Goal: Task Accomplishment & Management: Manage account settings

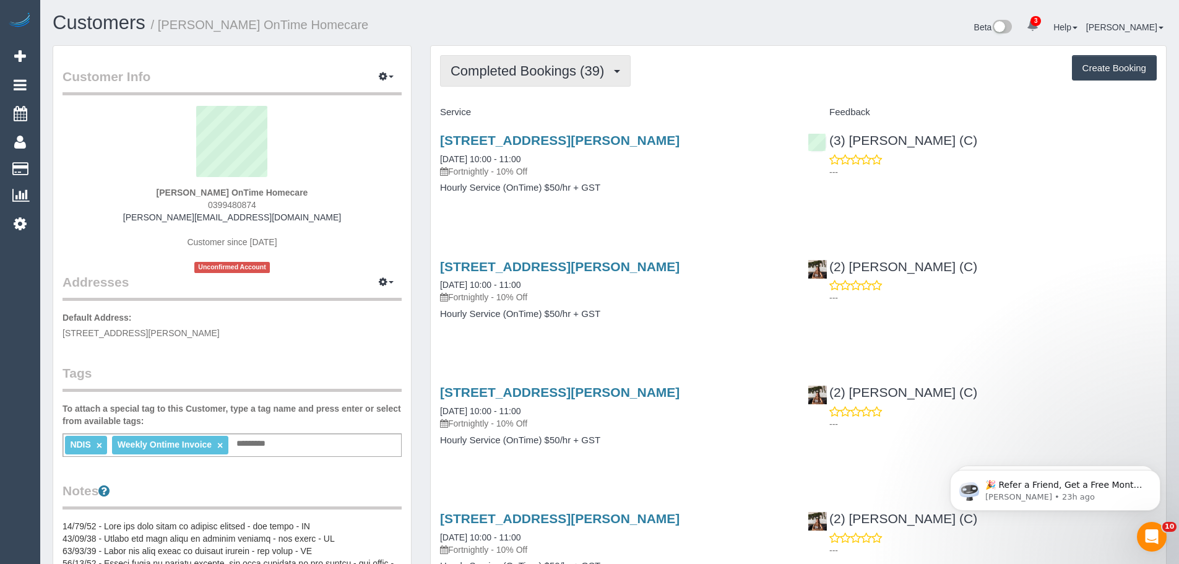
click at [529, 60] on button "Completed Bookings (39)" at bounding box center [535, 71] width 191 height 32
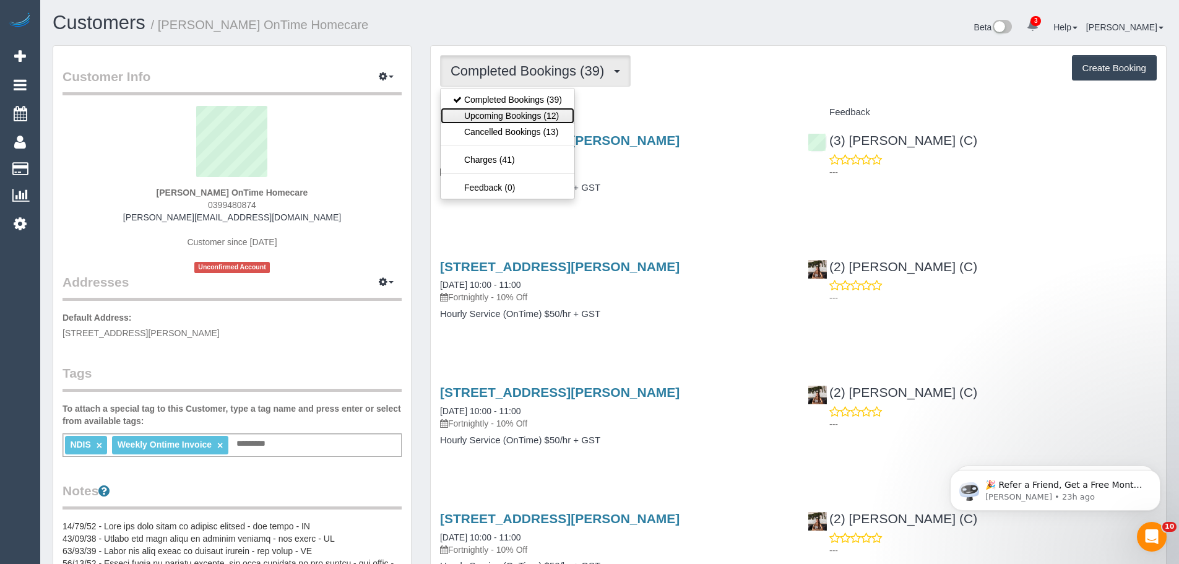
click at [524, 112] on link "Upcoming Bookings (12)" at bounding box center [508, 116] width 134 height 16
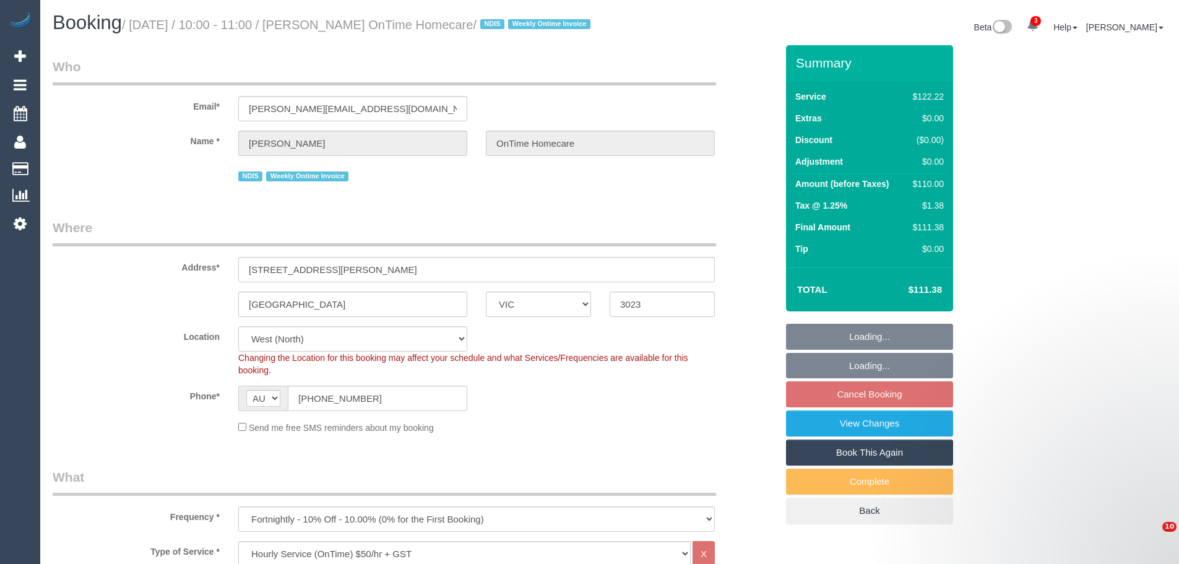
select select "VIC"
select select "number:27"
select select "number:14"
select select "number:19"
select select "number:36"
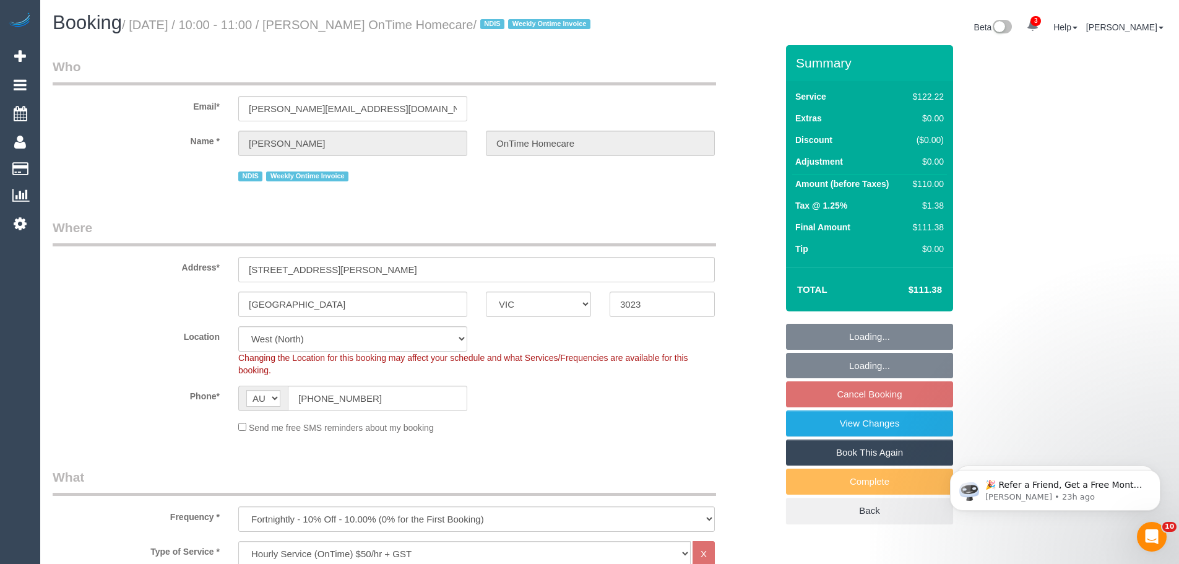
select select "number:35"
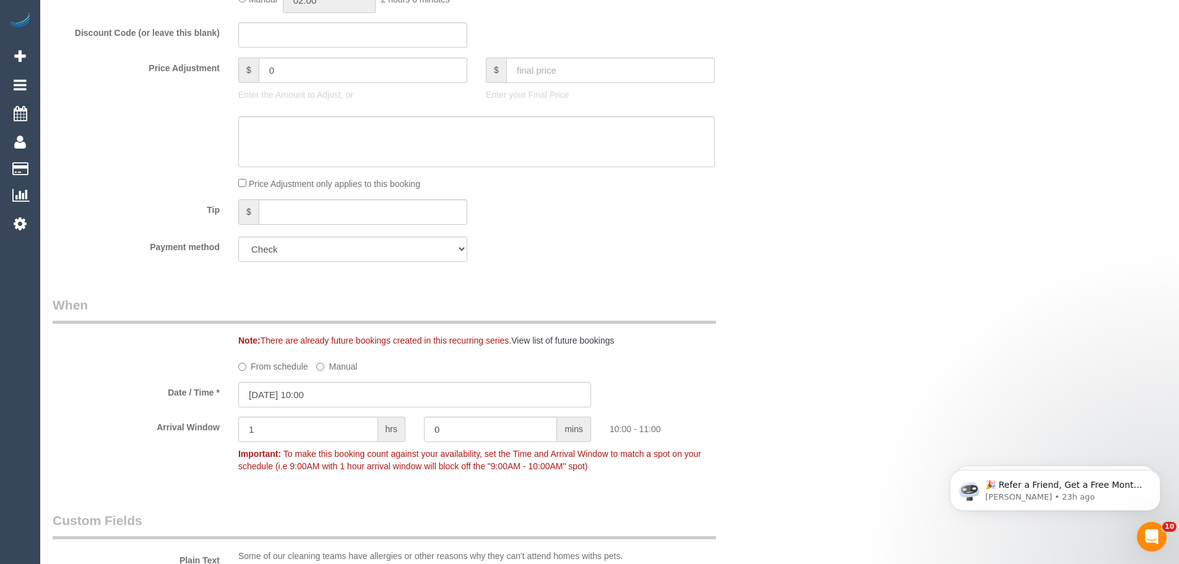
scroll to position [928, 0]
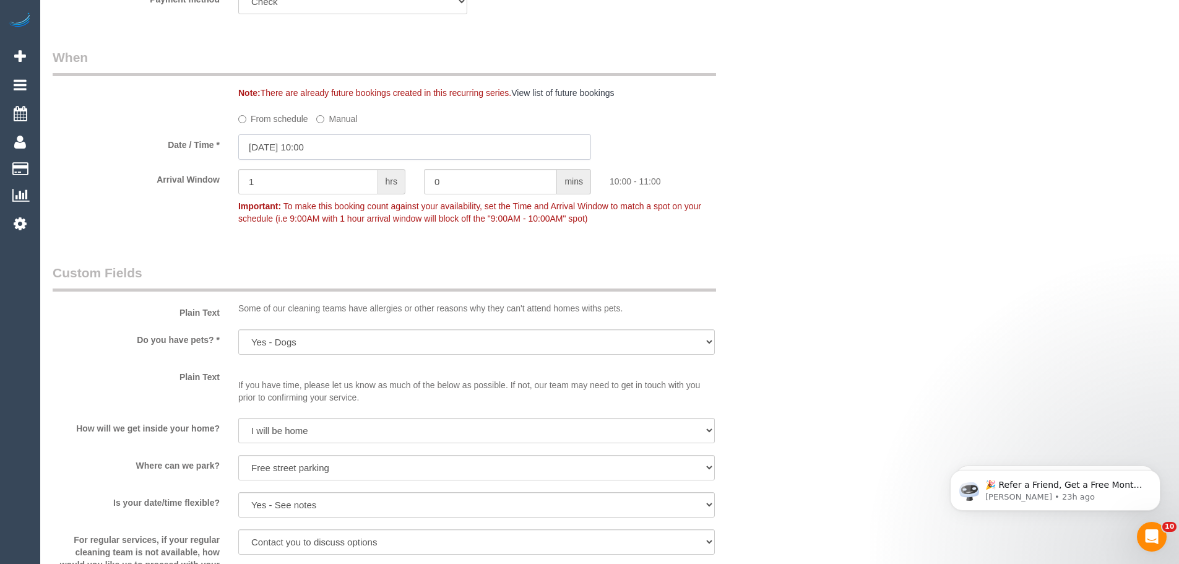
click at [319, 160] on input "[DATE] 10:00" at bounding box center [414, 146] width 353 height 25
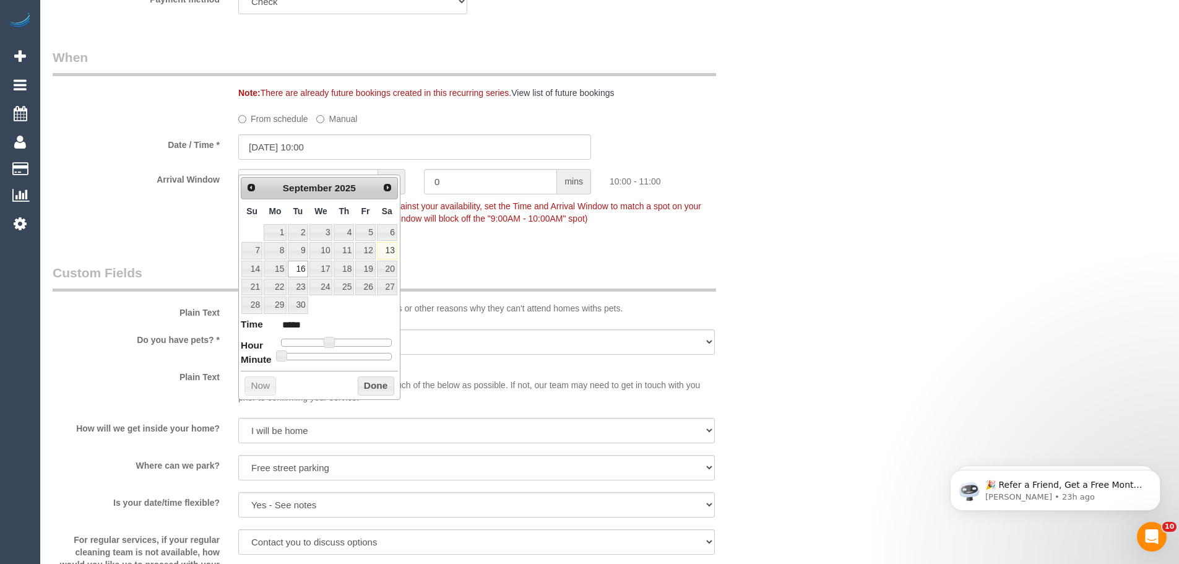
click at [252, 125] on label "From schedule" at bounding box center [273, 116] width 70 height 17
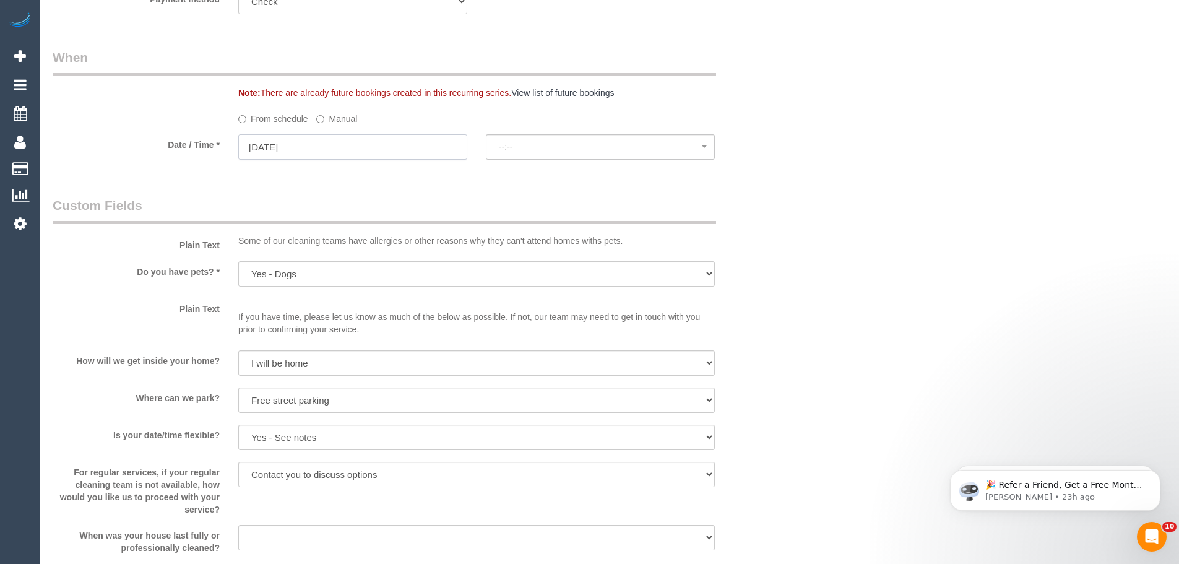
click at [279, 160] on input "[DATE]" at bounding box center [352, 146] width 229 height 25
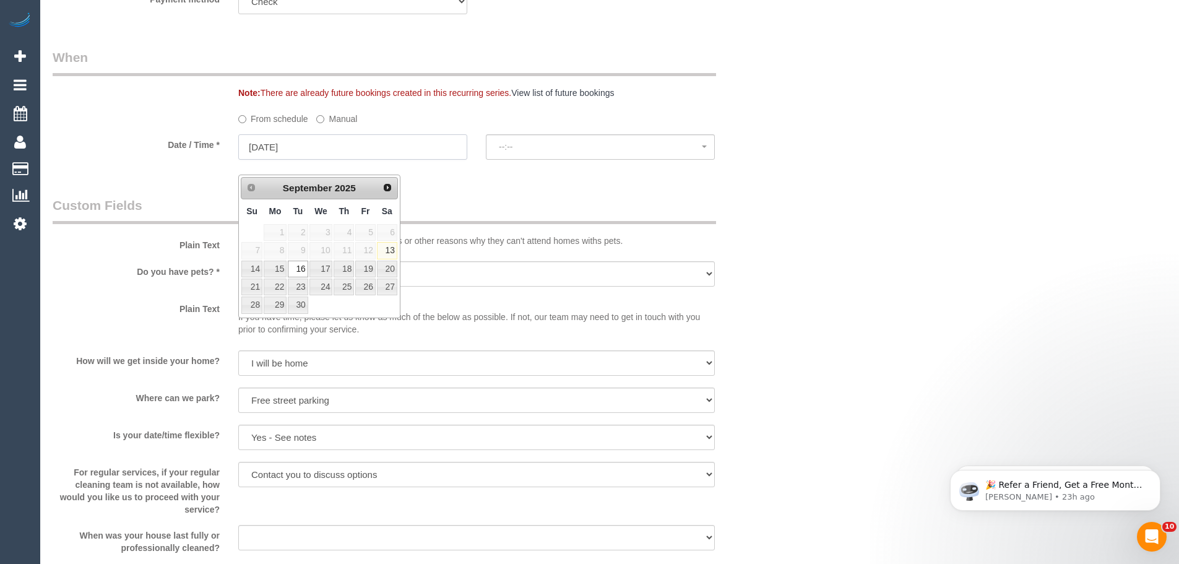
select select "spot24"
click at [327, 272] on link "17" at bounding box center [321, 269] width 24 height 17
type input "[DATE]"
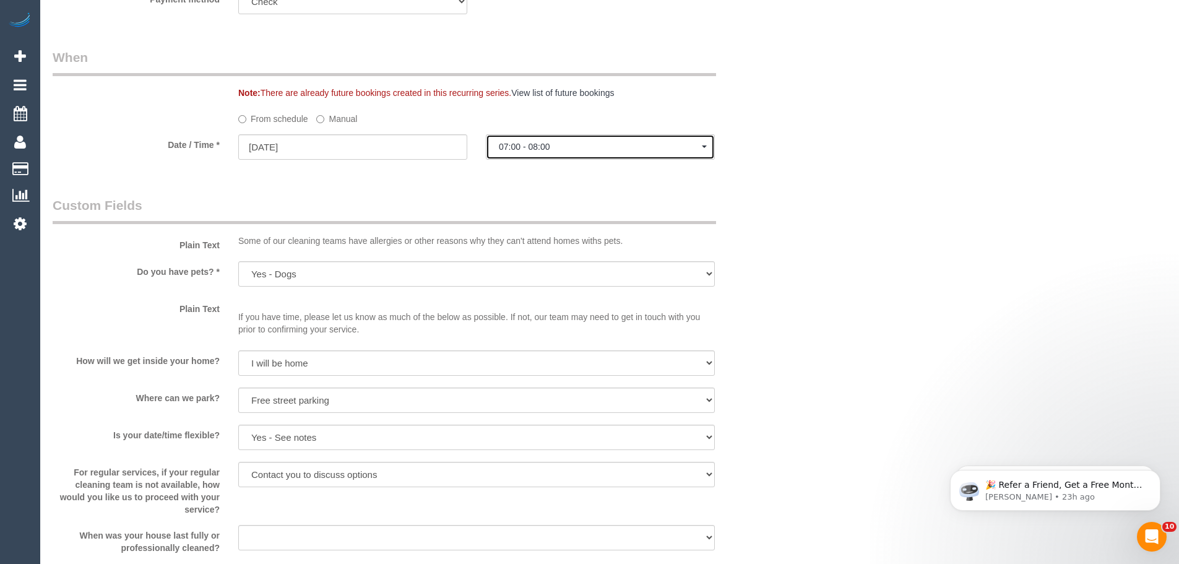
click at [544, 152] on span "07:00 - 08:00" at bounding box center [600, 147] width 203 height 10
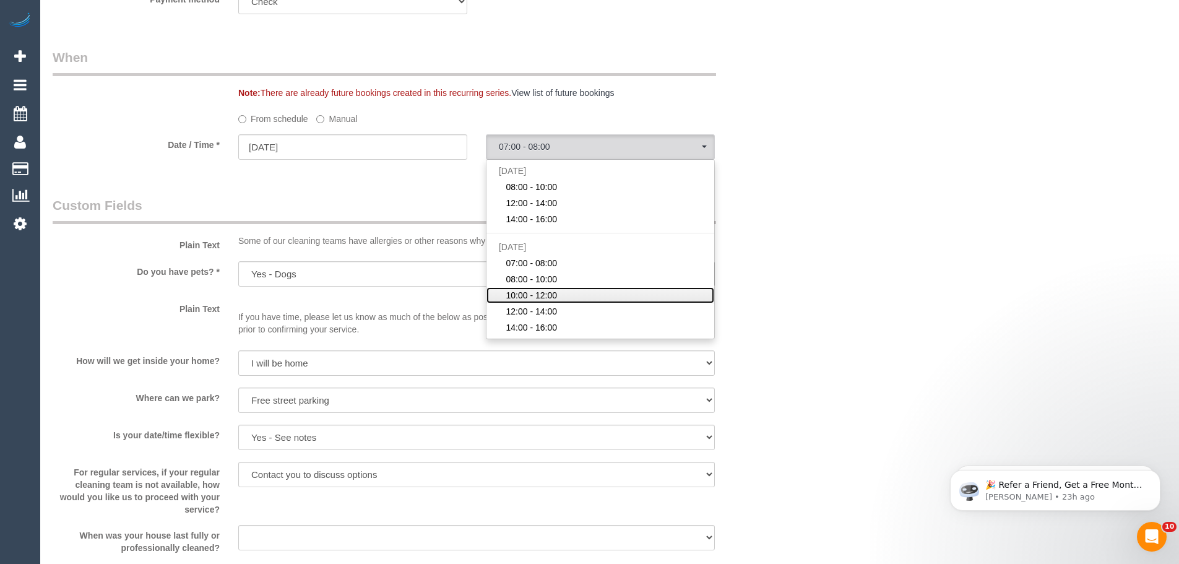
click at [545, 301] on span "10:00 - 12:00" at bounding box center [531, 295] width 51 height 12
select select "spot29"
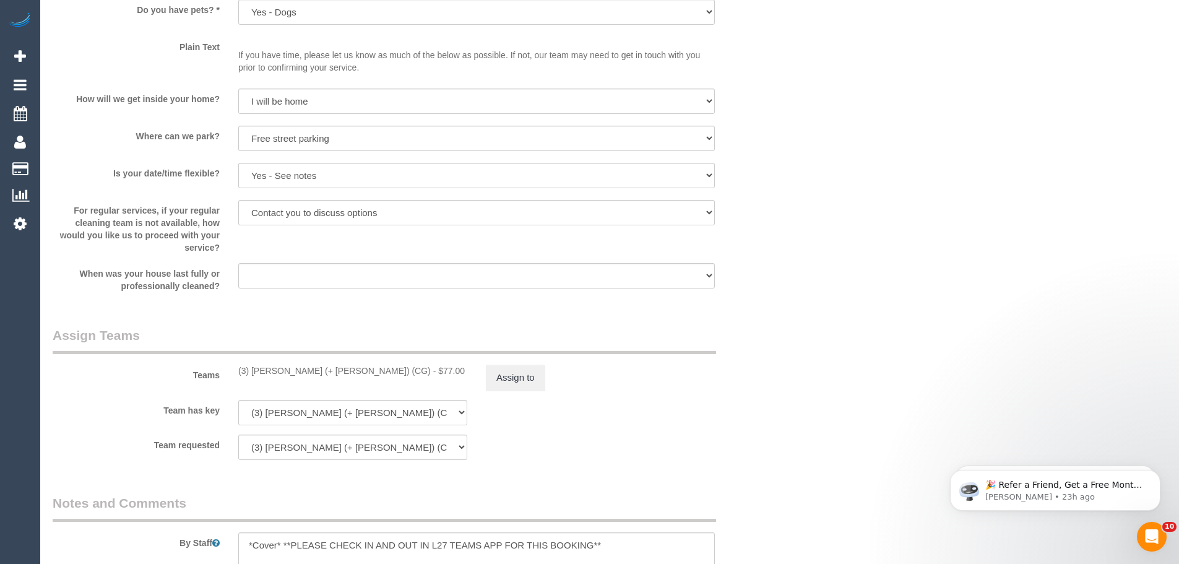
scroll to position [1361, 0]
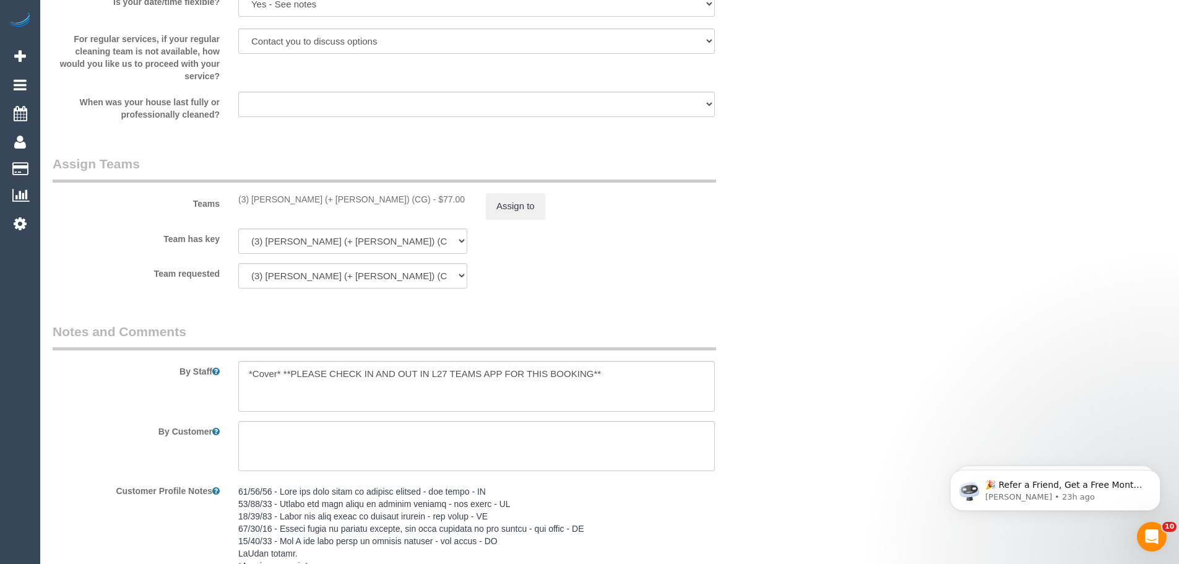
drag, startPoint x: 350, startPoint y: 219, endPoint x: 220, endPoint y: 225, distance: 129.5
click at [220, 219] on div "Teams (3) [PERSON_NAME] (+ [PERSON_NAME]) (CG) - $77.00 Assign to" at bounding box center [414, 187] width 743 height 64
drag, startPoint x: 254, startPoint y: 206, endPoint x: 348, endPoint y: 217, distance: 95.3
click at [348, 205] on div "(3) [PERSON_NAME] (+ [PERSON_NAME]) (CG) - $77.00" at bounding box center [353, 199] width 248 height 12
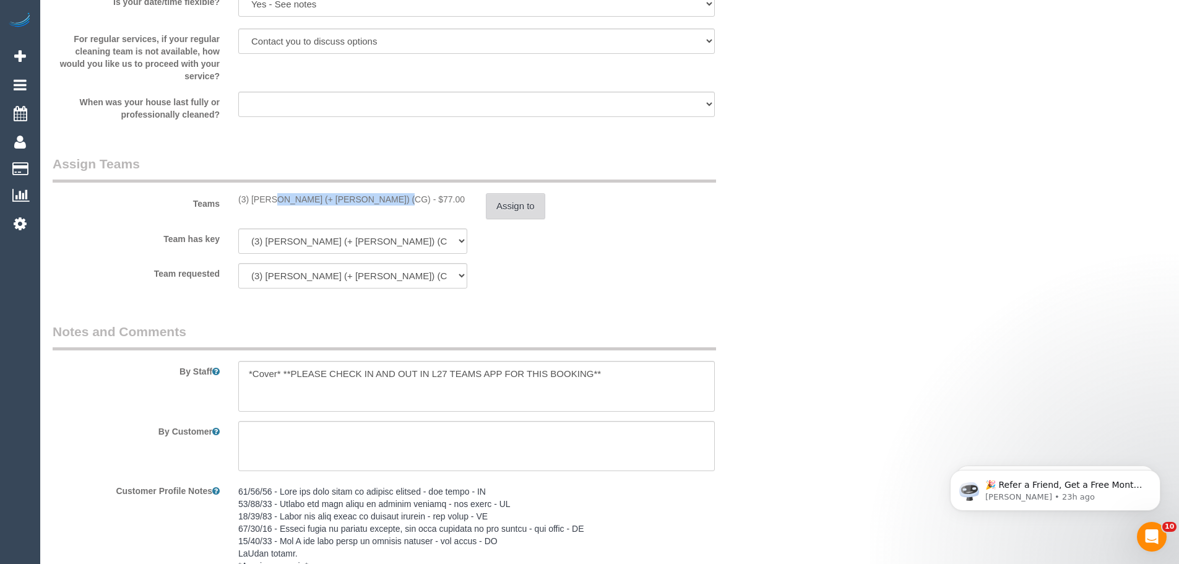
click at [508, 210] on button "Assign to" at bounding box center [515, 206] width 59 height 26
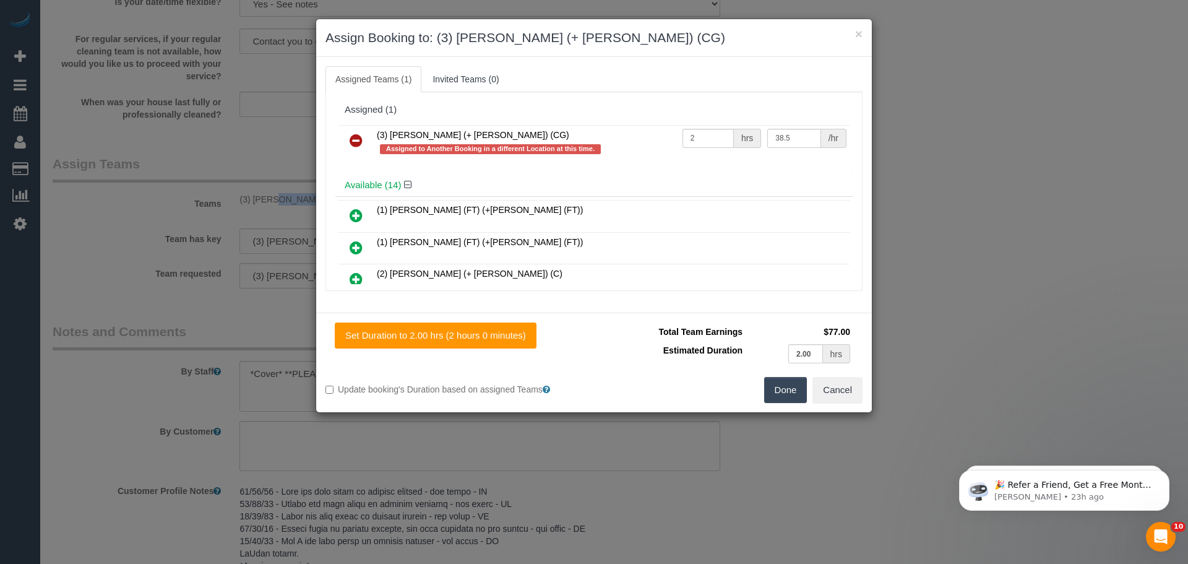
click at [357, 139] on icon at bounding box center [356, 140] width 13 height 15
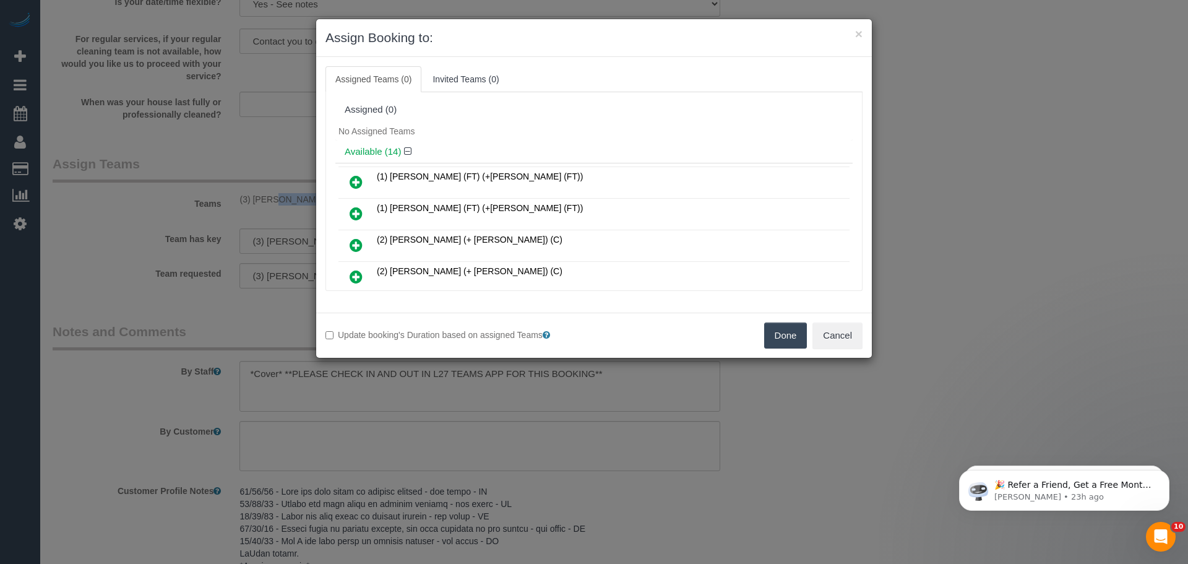
click at [782, 340] on button "Done" at bounding box center [785, 335] width 43 height 26
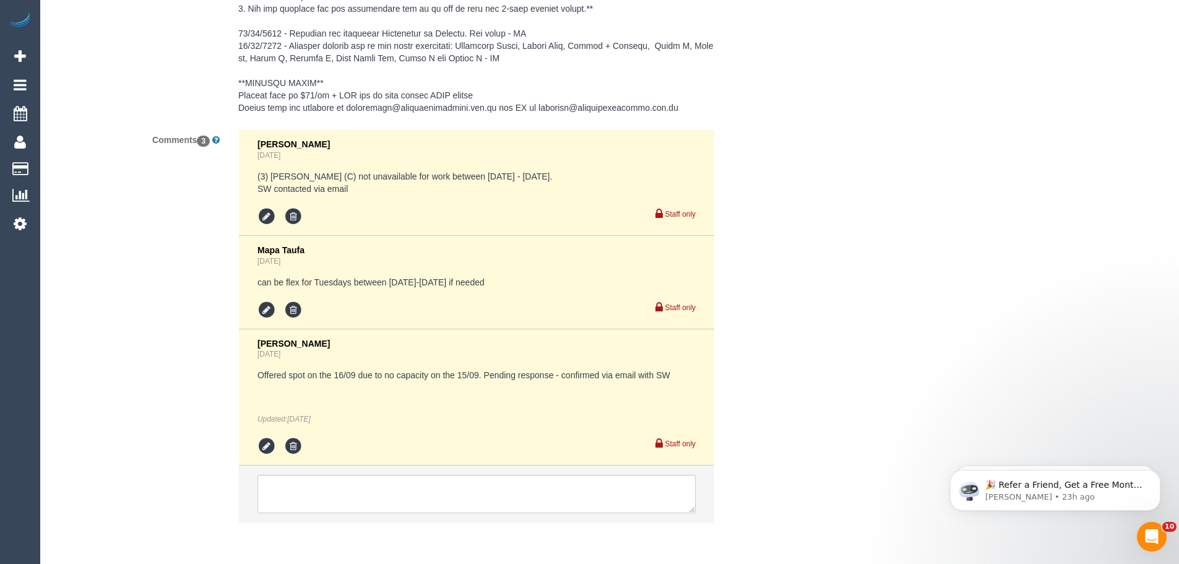
scroll to position [2069, 0]
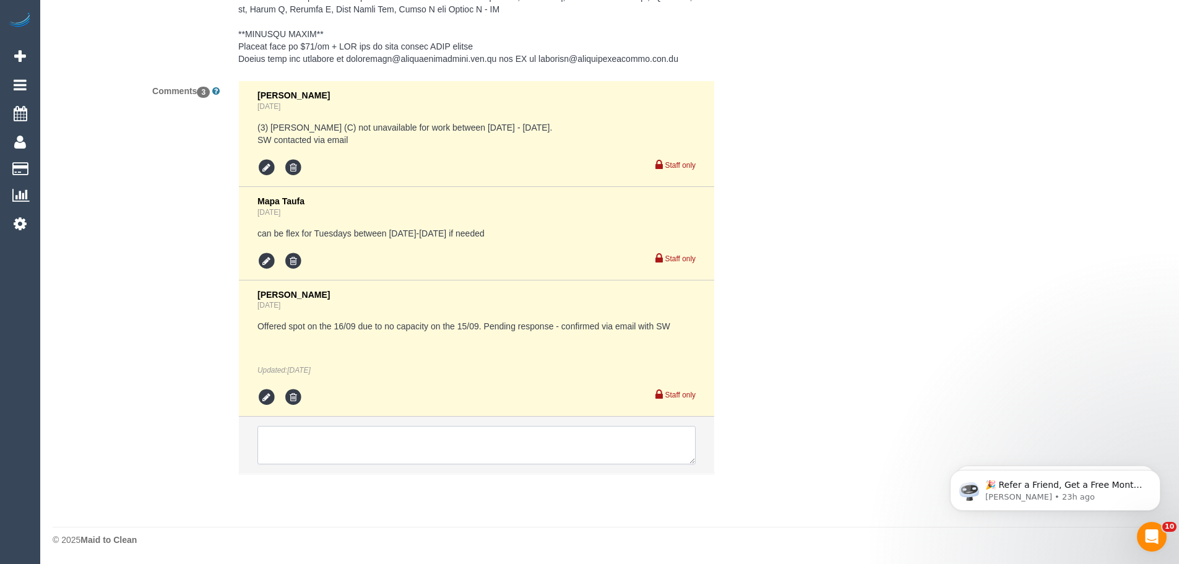
click at [430, 436] on textarea at bounding box center [476, 445] width 438 height 38
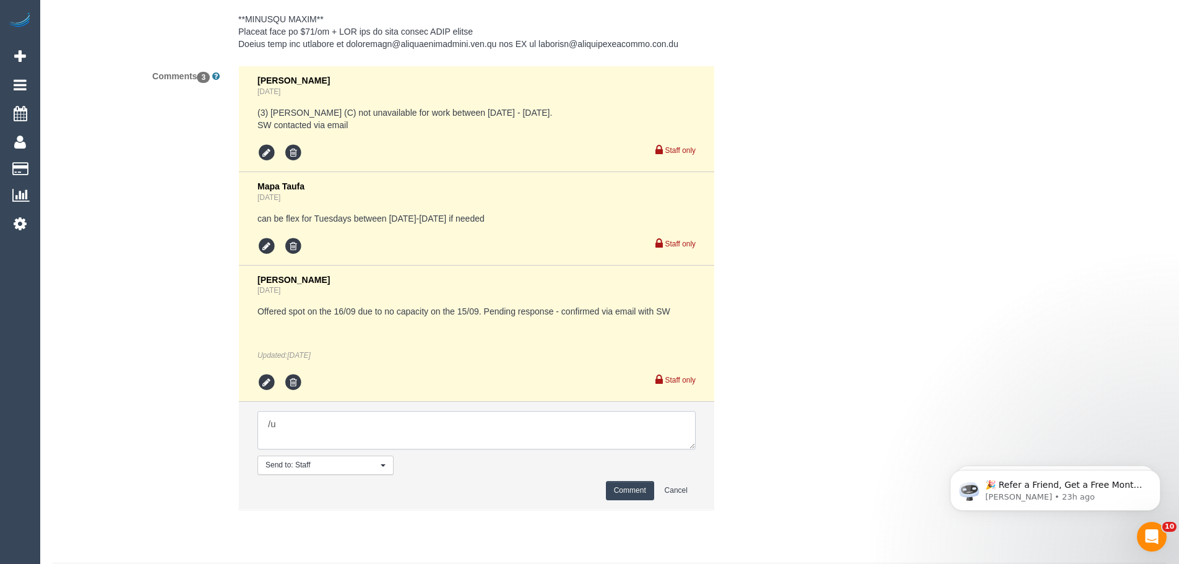
type textarea "/"
paste textarea "Cleaner(s) Unassigned: Reason Unassigned: One Off/Ongoing: Flexibility: Close a…"
drag, startPoint x: 692, startPoint y: 458, endPoint x: 792, endPoint y: 558, distance: 141.8
click at [696, 449] on textarea at bounding box center [476, 430] width 438 height 38
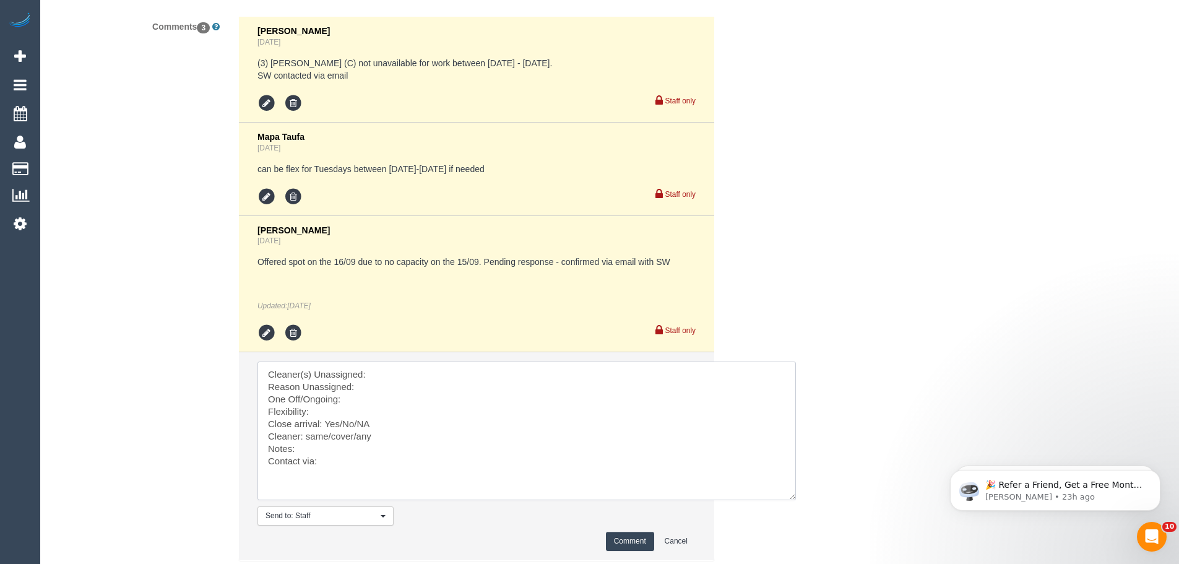
scroll to position [2193, 0]
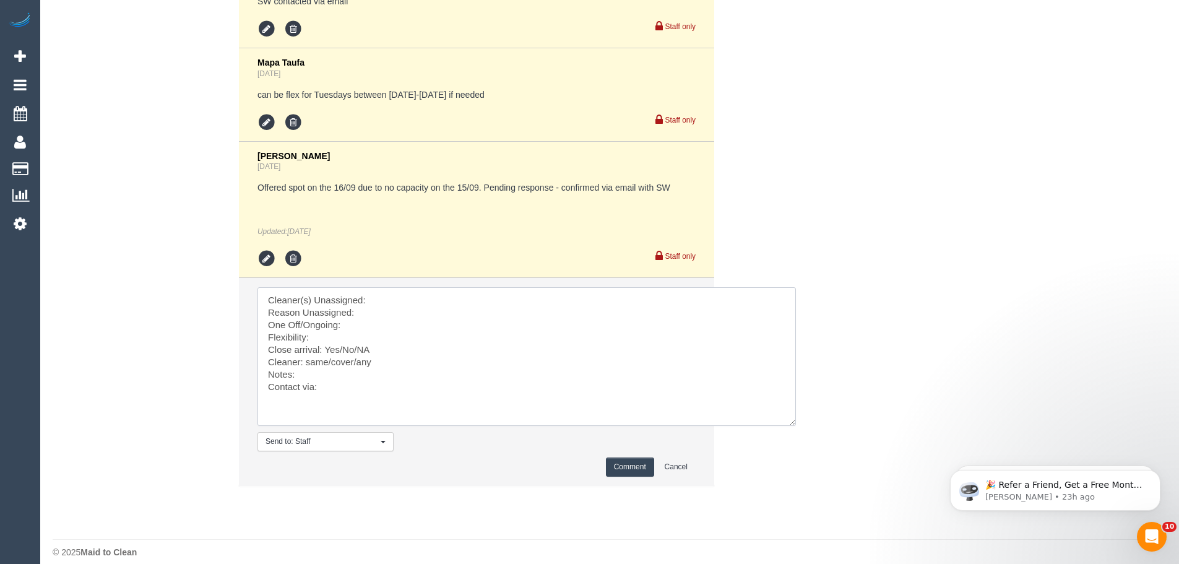
click at [403, 304] on textarea at bounding box center [526, 356] width 538 height 139
paste textarea "(3) [PERSON_NAME] (+ [PERSON_NAME]) (CG)"
click at [415, 400] on textarea at bounding box center [526, 356] width 538 height 139
paste textarea "cnv_qe7vcun"
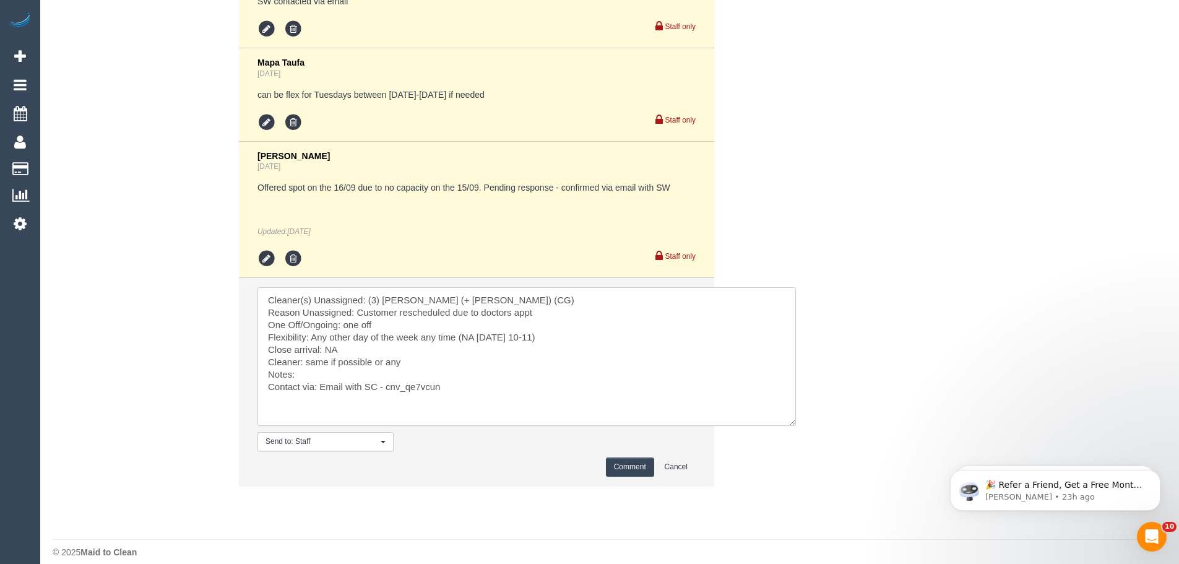
type textarea "Cleaner(s) Unassigned: (3) [PERSON_NAME] (+ [PERSON_NAME]) (CG) Reason Unassign…"
click at [638, 477] on button "Comment" at bounding box center [630, 466] width 48 height 19
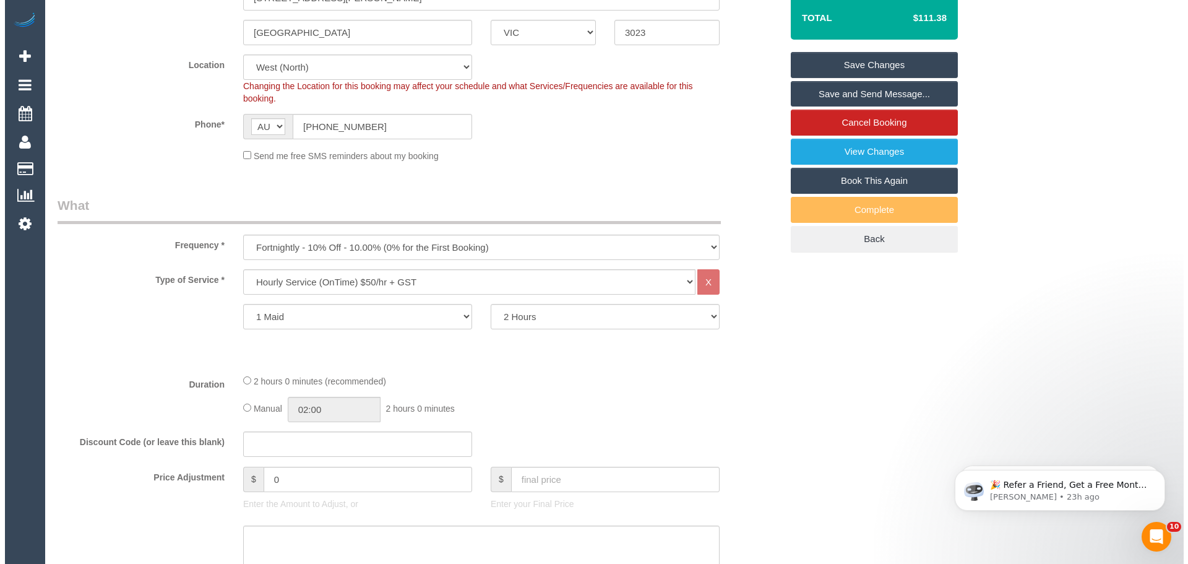
scroll to position [212, 0]
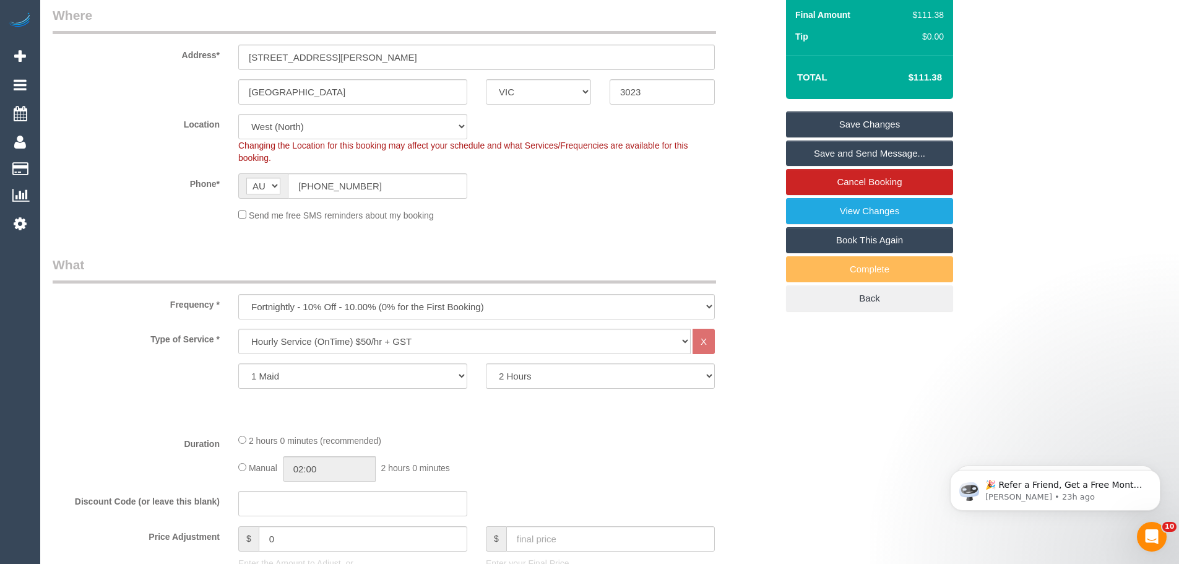
click at [850, 137] on link "Save Changes" at bounding box center [869, 124] width 167 height 26
